Goal: Transaction & Acquisition: Purchase product/service

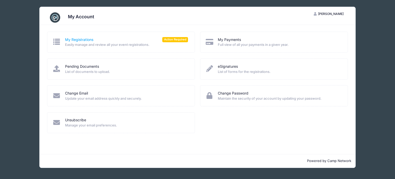
click at [80, 41] on link "My Registrations" at bounding box center [79, 39] width 28 height 5
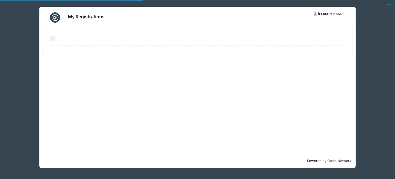
select select "50"
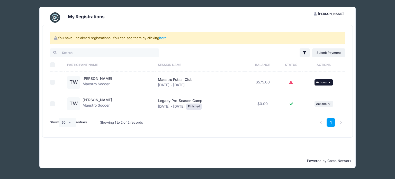
click at [319, 83] on span "Actions" at bounding box center [321, 82] width 11 height 4
click at [311, 104] on link "Submit Payment" at bounding box center [308, 103] width 47 height 10
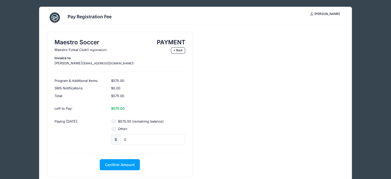
click at [112, 120] on input "$575.00 (remaining balance)" at bounding box center [113, 121] width 5 height 5
radio input "true"
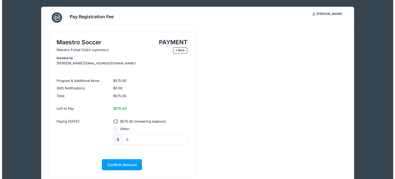
scroll to position [25, 0]
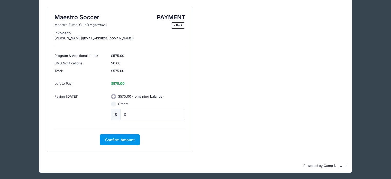
click at [126, 141] on button "Confirm Amount" at bounding box center [120, 139] width 40 height 11
click at [126, 141] on button "Pay with Card" at bounding box center [119, 139] width 35 height 11
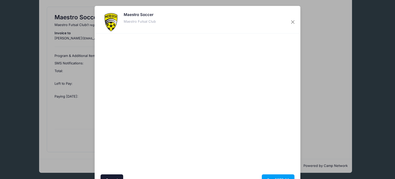
scroll to position [28, 0]
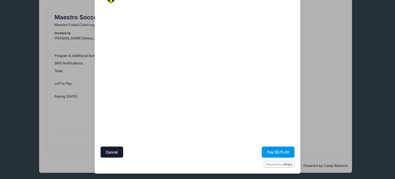
click at [275, 151] on button "Pay $575.00" at bounding box center [278, 151] width 33 height 11
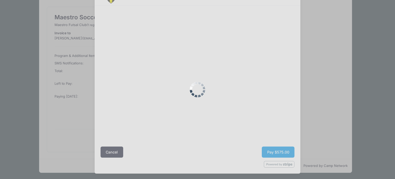
scroll to position [0, 0]
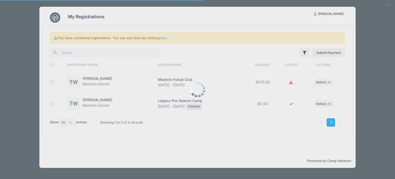
select select "50"
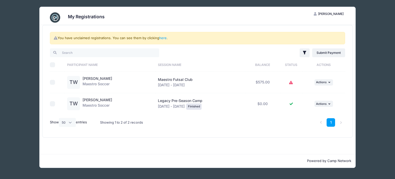
click at [292, 83] on icon at bounding box center [291, 83] width 4 height 0
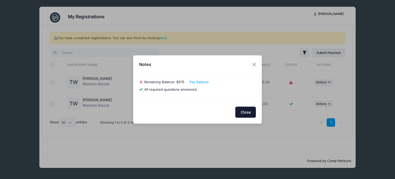
click at [248, 116] on button "Close" at bounding box center [246, 112] width 21 height 11
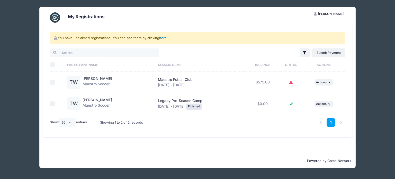
click at [163, 39] on link "here" at bounding box center [162, 38] width 7 height 4
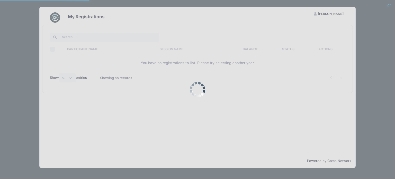
select select "50"
